Goal: Task Accomplishment & Management: Manage account settings

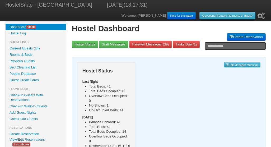
click at [25, 47] on link "Current Guests (14)" at bounding box center [36, 48] width 60 height 6
click at [24, 46] on link "Current Guests (17)" at bounding box center [36, 48] width 60 height 6
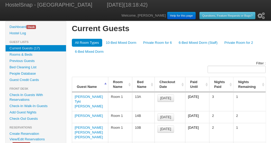
click at [28, 56] on link "Rooms & Beds" at bounding box center [36, 54] width 60 height 6
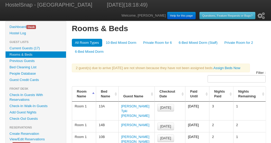
click at [31, 49] on link "Current Guests (17)" at bounding box center [36, 48] width 60 height 6
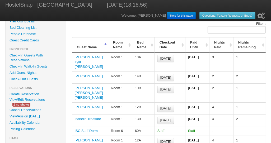
scroll to position [40, 0]
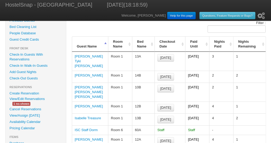
click at [152, 46] on th "Bed Name" at bounding box center [143, 44] width 22 height 15
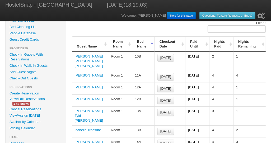
click at [151, 43] on th "Bed Name" at bounding box center [143, 44] width 22 height 15
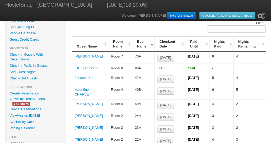
click at [152, 45] on th "Bed Name" at bounding box center [143, 44] width 22 height 15
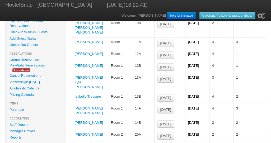
scroll to position [74, 0]
click at [129, 92] on td "Room 1" at bounding box center [120, 98] width 24 height 12
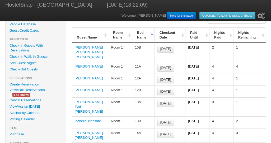
scroll to position [47, 0]
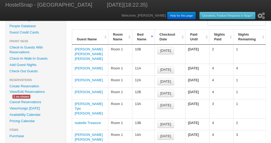
click at [29, 59] on link "Check-In Walk-In Guests" at bounding box center [36, 58] width 60 height 6
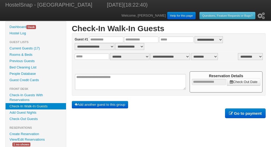
click at [27, 95] on link "Check-In Guests With Reservations" at bounding box center [36, 97] width 60 height 11
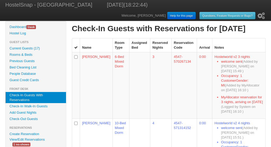
click at [23, 54] on link "Rooms & Beds" at bounding box center [36, 54] width 60 height 6
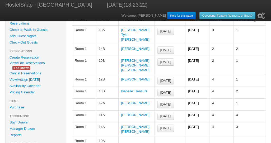
scroll to position [76, 0]
click at [21, 30] on link "Check-In Walk-In Guests" at bounding box center [36, 30] width 60 height 6
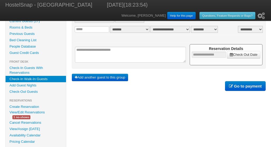
scroll to position [27, 0]
click at [26, 69] on link "Check-In Guests With Reservations" at bounding box center [36, 70] width 60 height 11
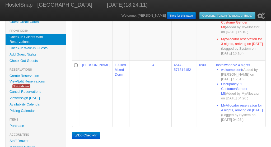
scroll to position [58, 0]
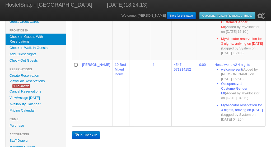
click at [25, 96] on link "View/Assign [DATE]" at bounding box center [36, 97] width 60 height 6
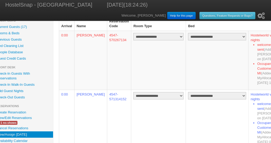
scroll to position [21, 13]
click at [164, 99] on select "**********" at bounding box center [158, 95] width 50 height 7
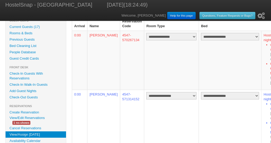
click at [23, 27] on link "Current Guests (17)" at bounding box center [36, 27] width 60 height 6
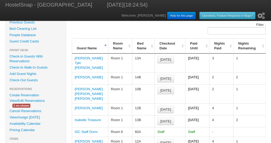
scroll to position [44, 0]
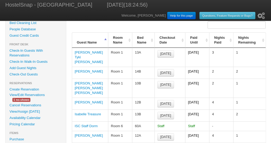
click at [87, 112] on link "Isabelle Treasure" at bounding box center [88, 114] width 26 height 4
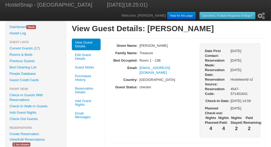
click at [86, 56] on link "Edit Guest Details" at bounding box center [86, 57] width 29 height 12
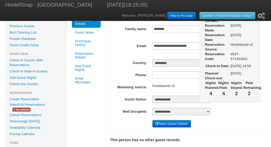
scroll to position [44, 0]
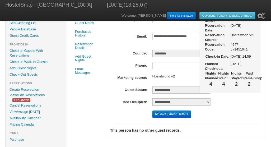
click at [200, 102] on select "**********" at bounding box center [181, 101] width 58 height 7
select select "*"
click at [152, 98] on select "**********" at bounding box center [181, 101] width 58 height 7
click at [168, 114] on button "Save Guest Details" at bounding box center [171, 113] width 39 height 7
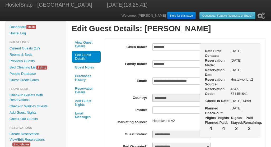
scroll to position [44, 0]
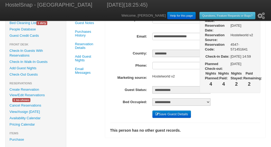
click at [169, 112] on button "Save Guest Details" at bounding box center [171, 113] width 39 height 7
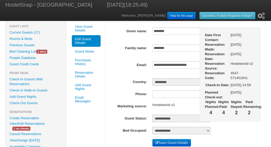
scroll to position [15, 0]
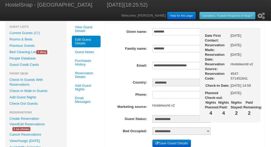
click at [20, 32] on link "Current Guests (17)" at bounding box center [36, 33] width 60 height 6
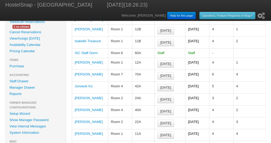
scroll to position [119, 0]
